Goal: Transaction & Acquisition: Book appointment/travel/reservation

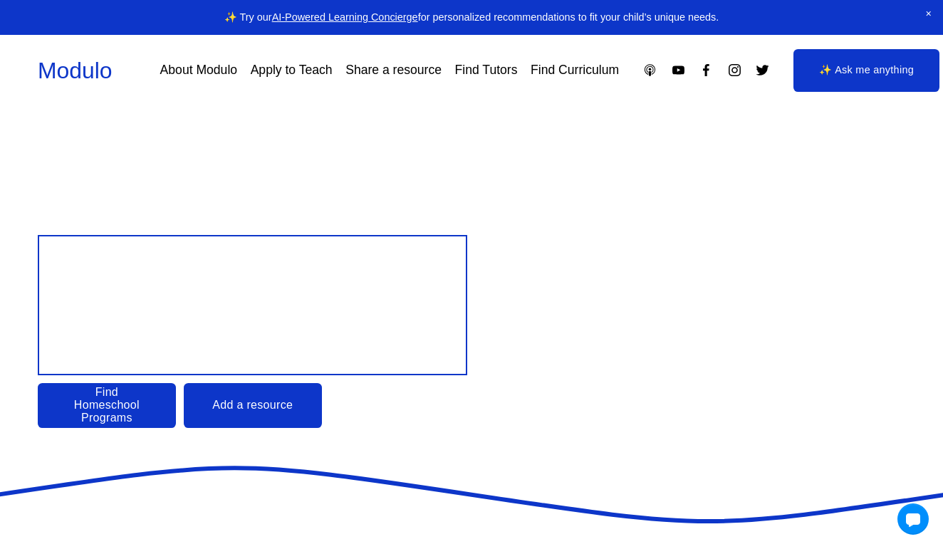
click at [287, 76] on link "Apply to Teach" at bounding box center [292, 70] width 82 height 25
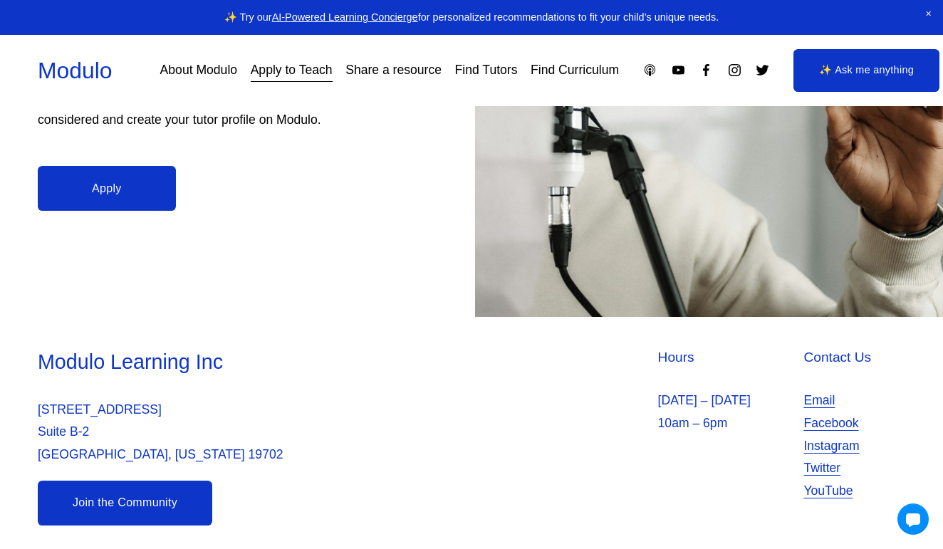
scroll to position [376, 0]
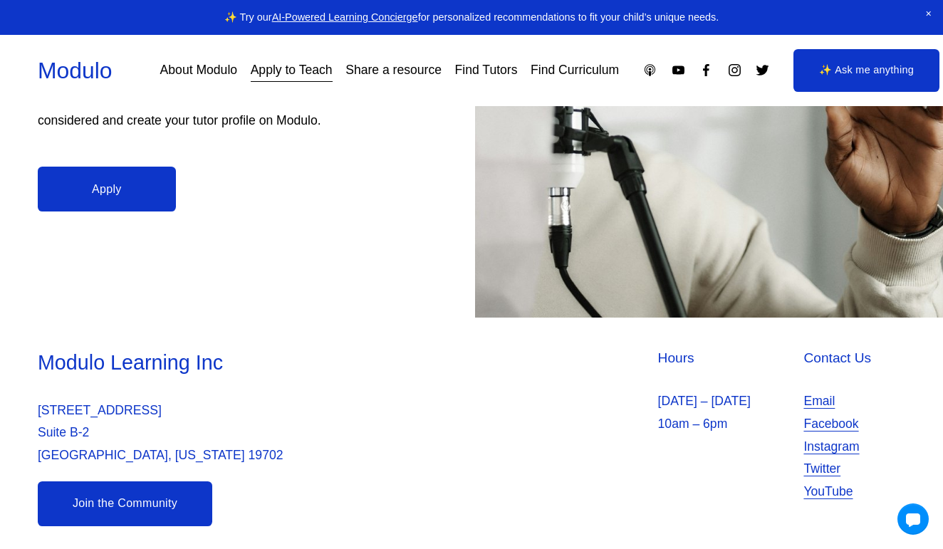
click at [485, 75] on link "Find Tutors" at bounding box center [486, 70] width 63 height 25
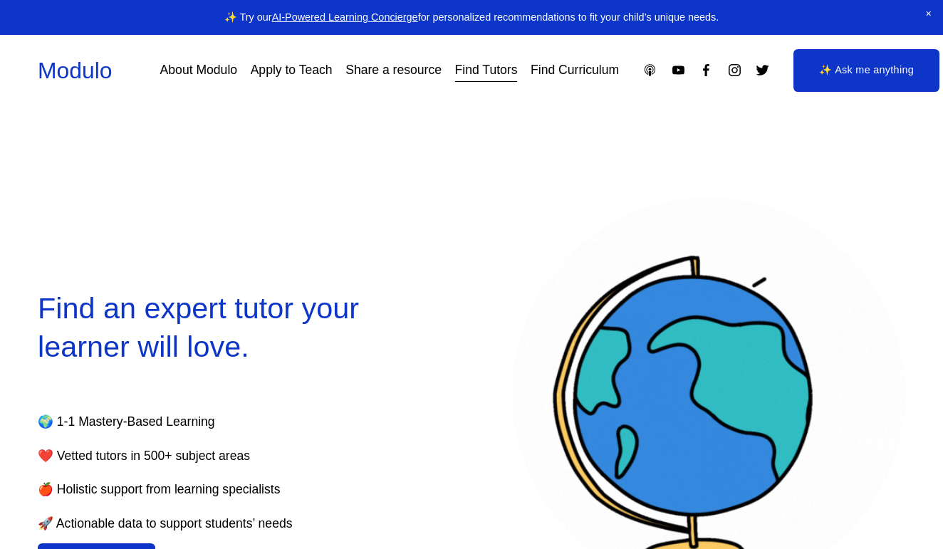
select select "**"
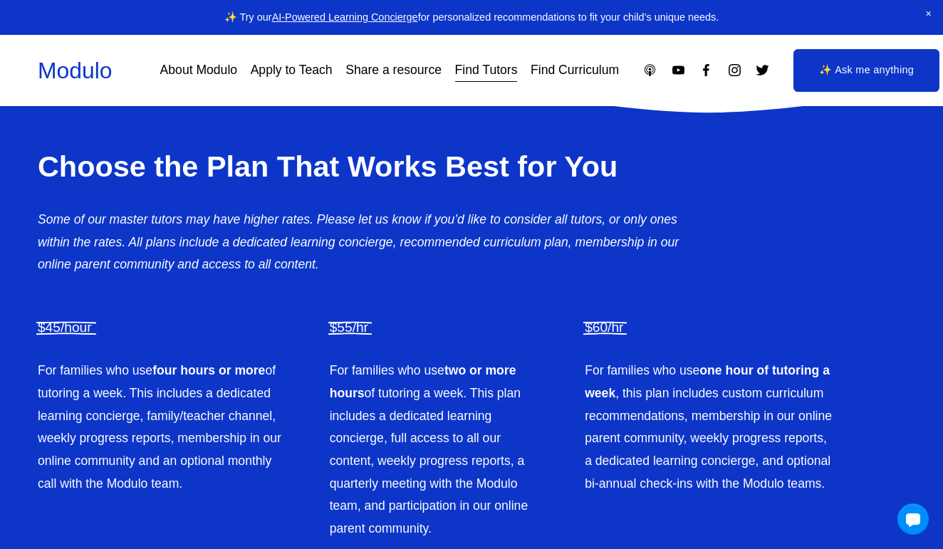
scroll to position [2799, 0]
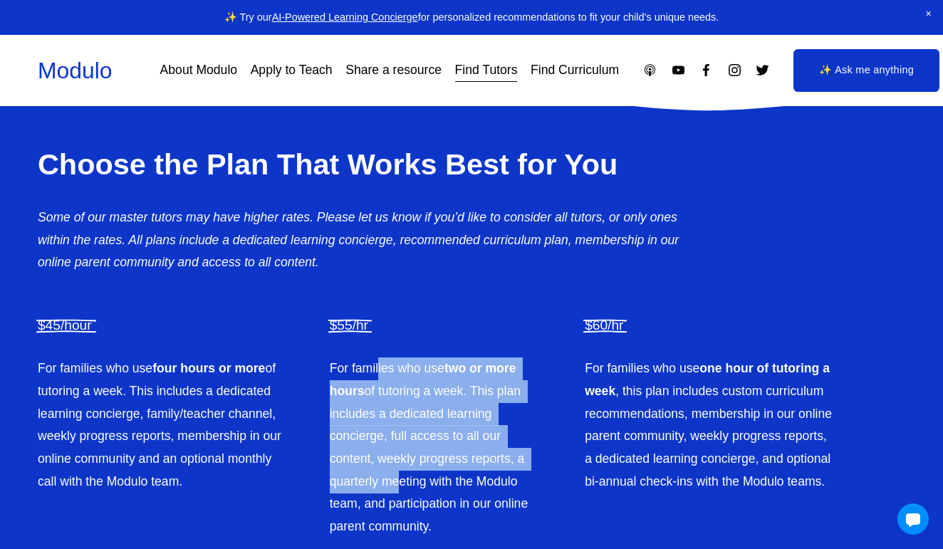
drag, startPoint x: 378, startPoint y: 358, endPoint x: 402, endPoint y: 461, distance: 106.0
click at [402, 461] on p "For families who use two or more hours of tutoring a week. This plan includes a…" at bounding box center [435, 448] width 211 height 180
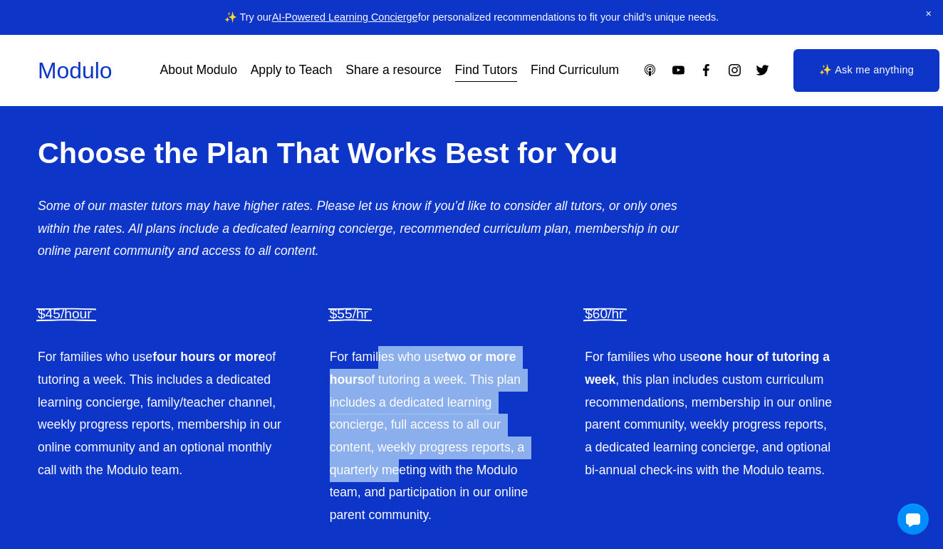
scroll to position [2812, 0]
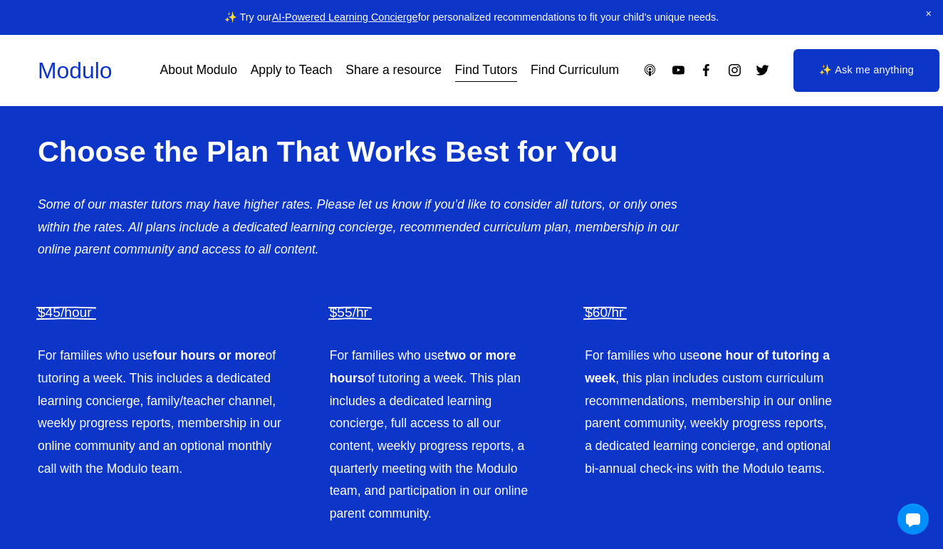
click at [440, 510] on p "For families who use two or more hours of tutoring a week. This plan includes a…" at bounding box center [435, 435] width 211 height 180
drag, startPoint x: 445, startPoint y: 508, endPoint x: 326, endPoint y: 341, distance: 205.0
click at [326, 341] on div "Choose the Plan That Works Best for You Some of our master tutors may have high…" at bounding box center [471, 329] width 943 height 393
drag, startPoint x: 326, startPoint y: 341, endPoint x: 449, endPoint y: 537, distance: 231.1
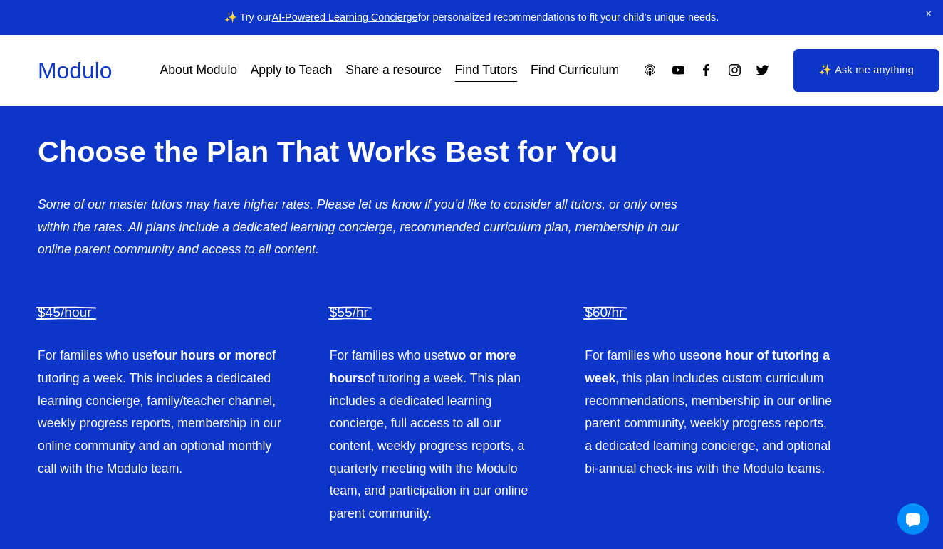
click at [449, 537] on div "Choose the Plan That Works Best for You Some of our master tutors may have high…" at bounding box center [471, 328] width 943 height 455
drag, startPoint x: 464, startPoint y: 526, endPoint x: 330, endPoint y: 347, distance: 223.4
click at [330, 347] on div "Choose the Plan That Works Best for You Some of our master tutors may have high…" at bounding box center [471, 328] width 943 height 455
click at [330, 347] on p "For families who use two or more hours of tutoring a week. This plan includes a…" at bounding box center [435, 435] width 211 height 180
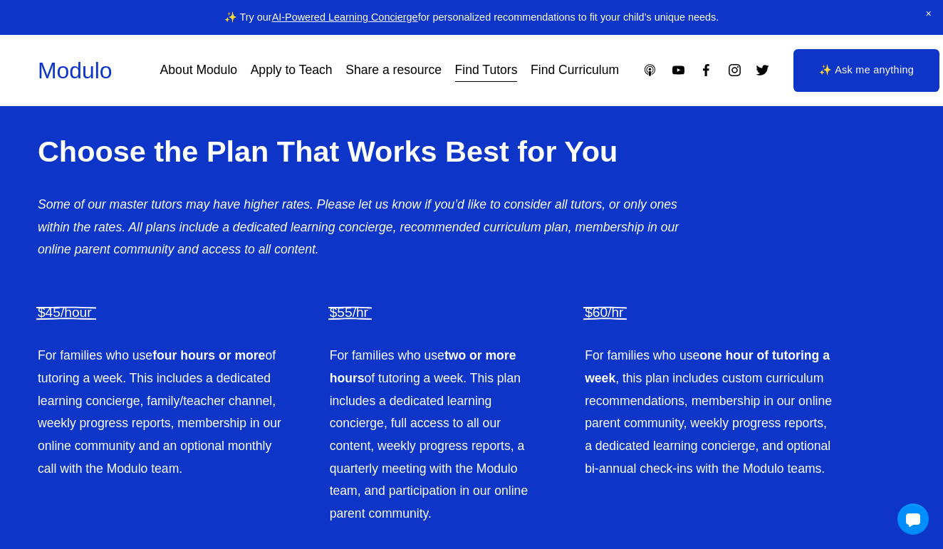
drag, startPoint x: 330, startPoint y: 347, endPoint x: 442, endPoint y: 512, distance: 200.0
click at [442, 512] on p "For families who use two or more hours of tutoring a week. This plan includes a…" at bounding box center [435, 435] width 211 height 180
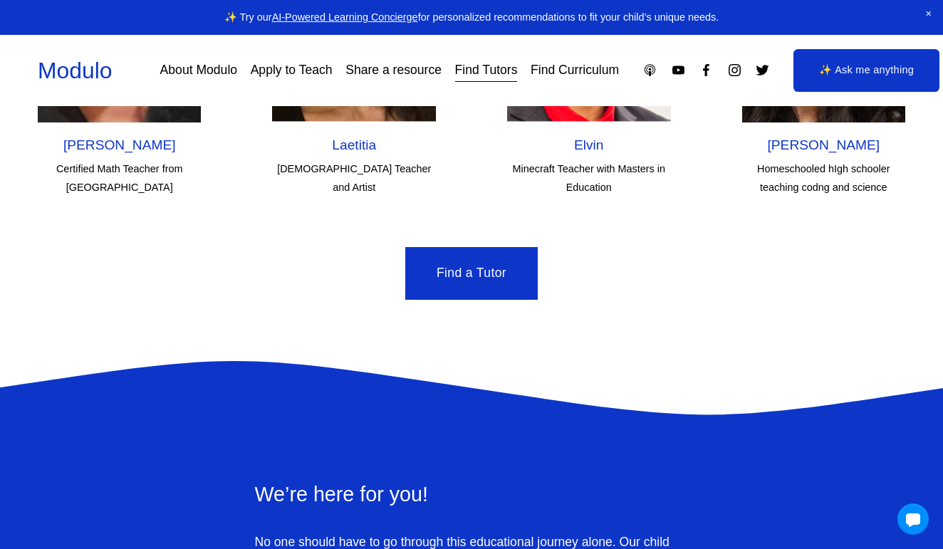
scroll to position [4377, 0]
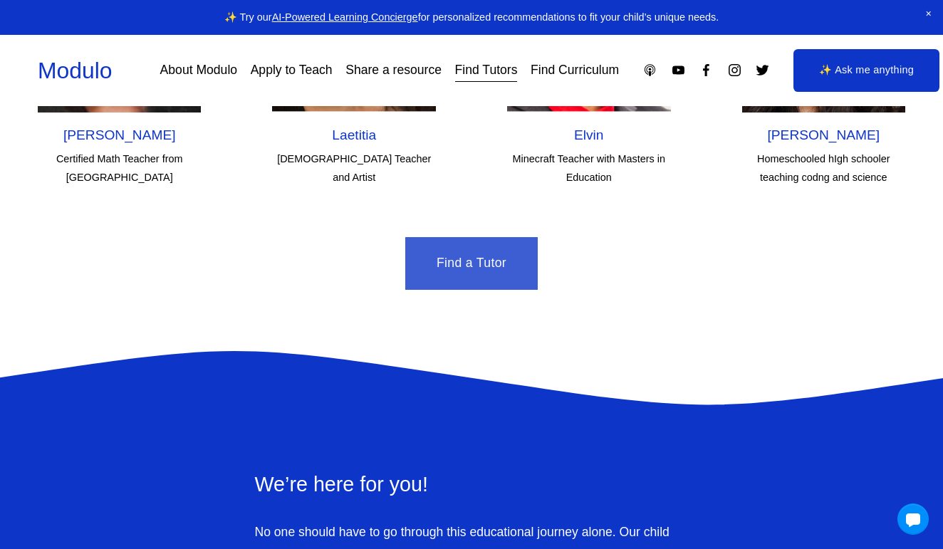
click at [437, 237] on link "Find a Tutor" at bounding box center [471, 263] width 133 height 53
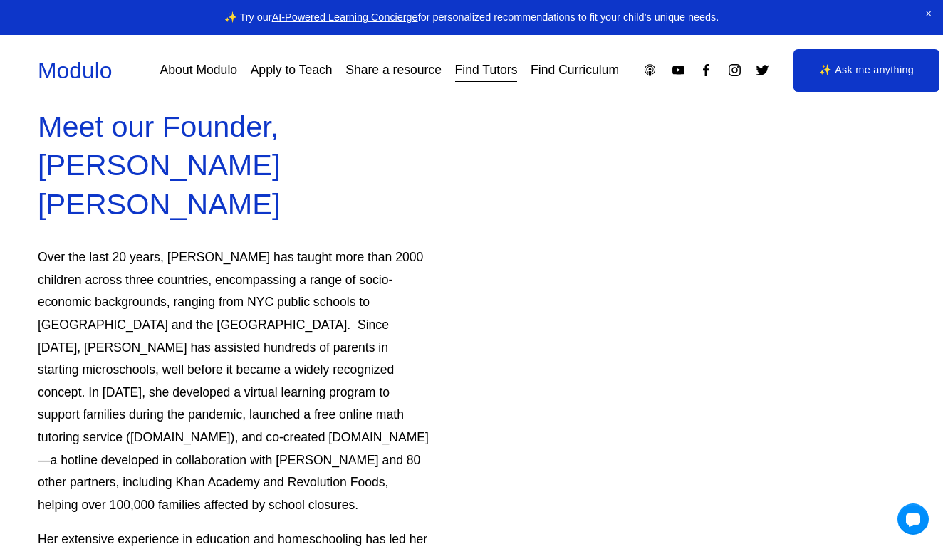
scroll to position [3243, 0]
